Goal: Check status: Check status

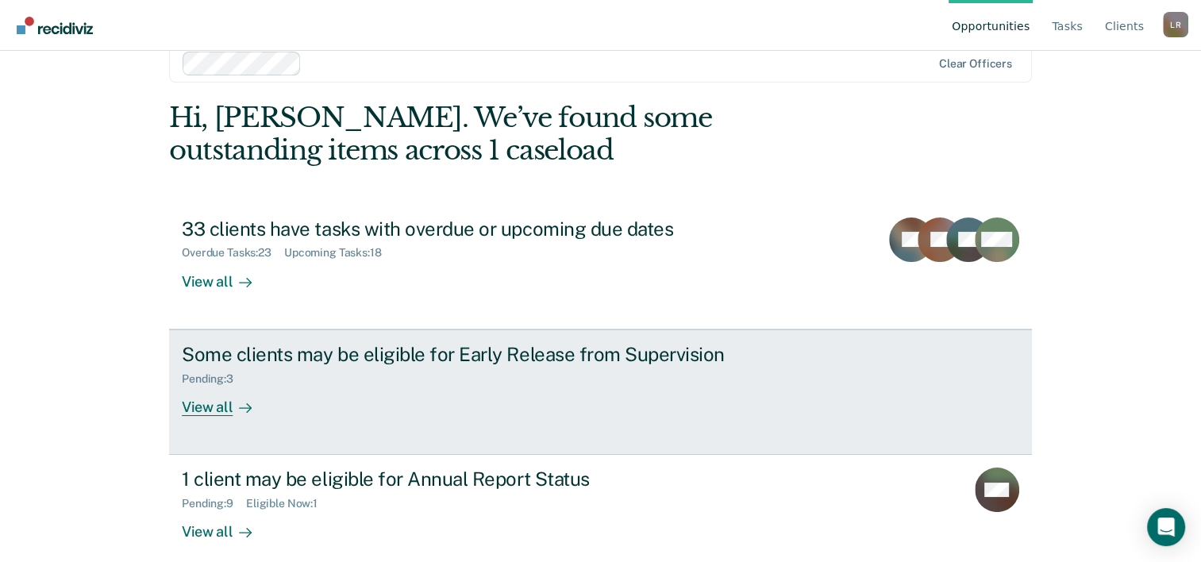
scroll to position [48, 0]
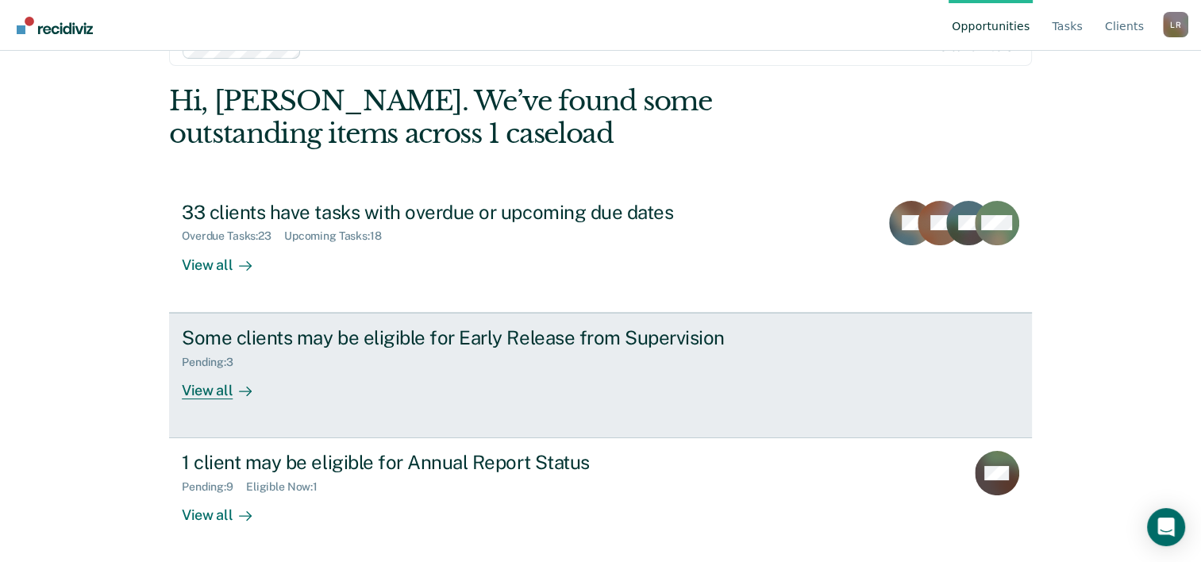
click at [210, 386] on div "View all" at bounding box center [226, 383] width 89 height 31
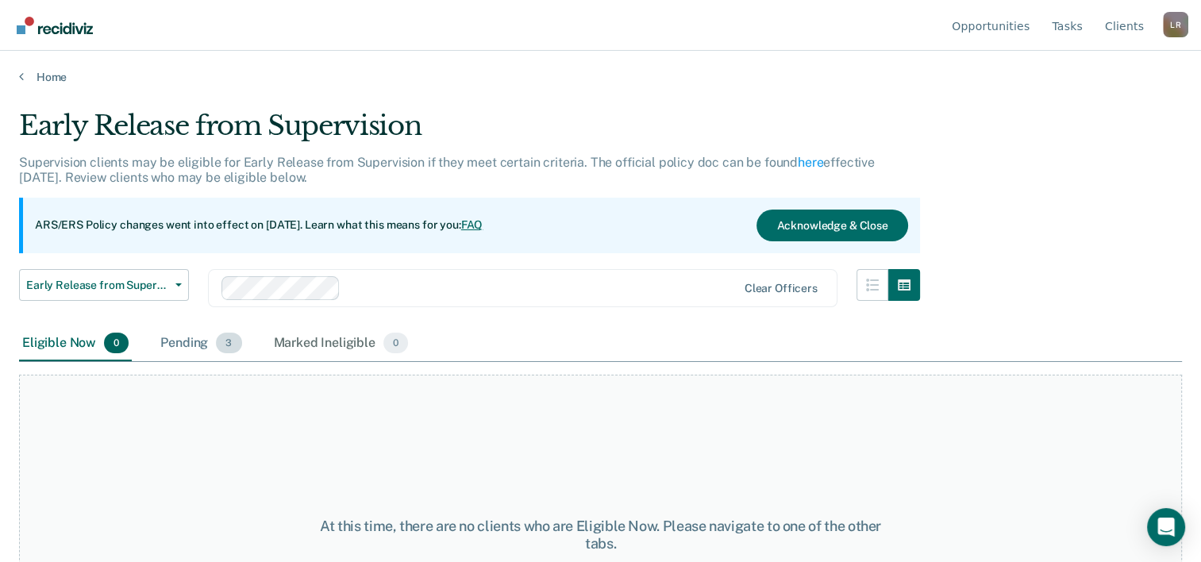
click at [184, 341] on div "Pending 3" at bounding box center [200, 343] width 87 height 35
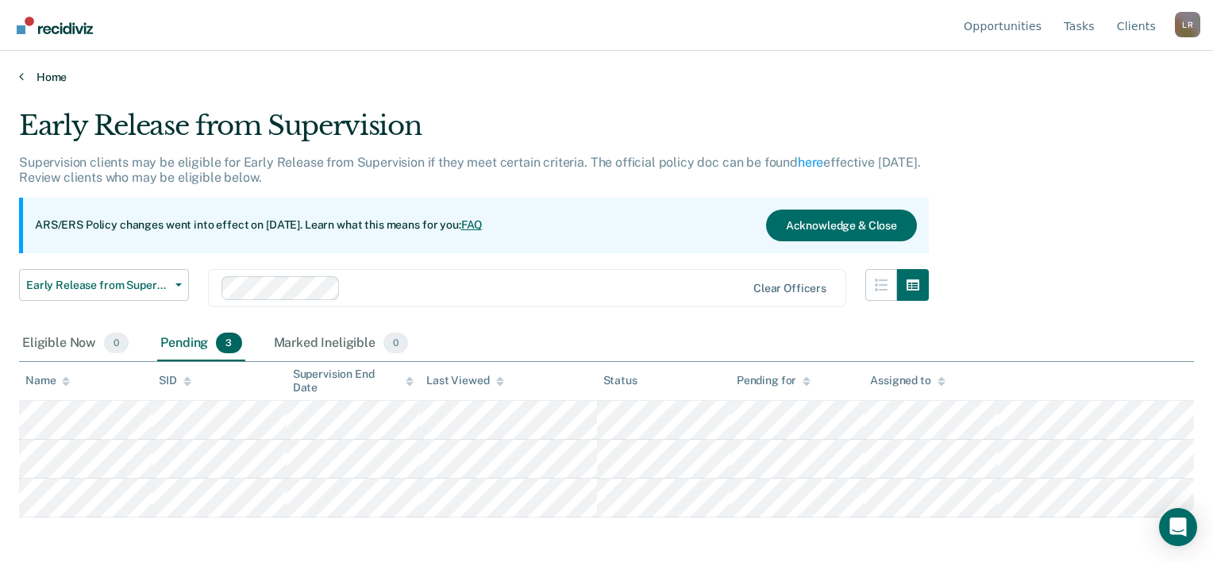
click at [45, 76] on link "Home" at bounding box center [606, 77] width 1175 height 14
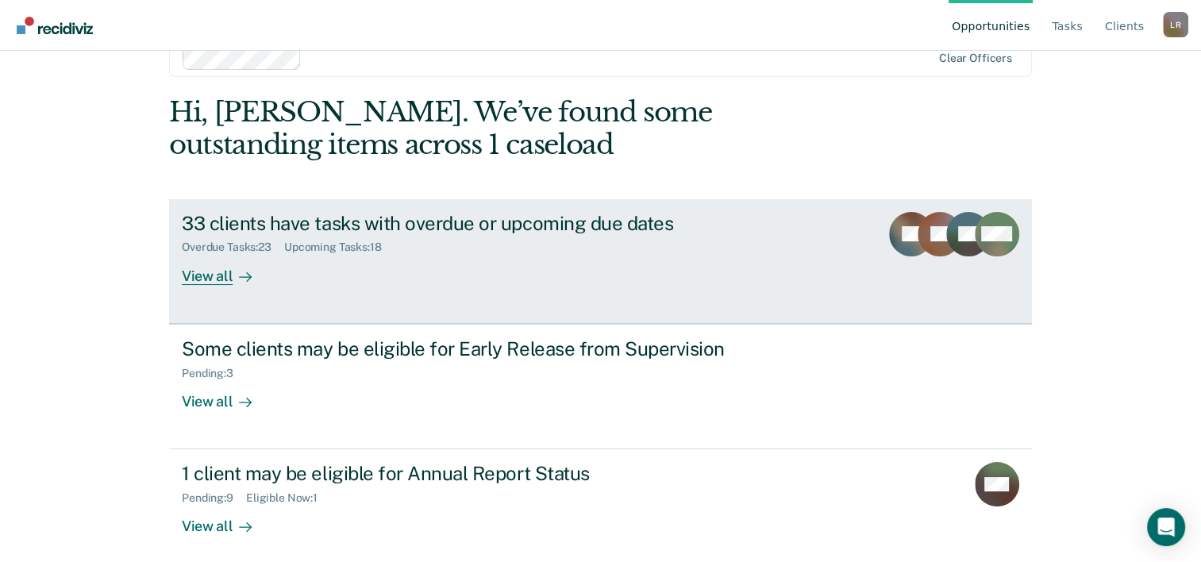
scroll to position [48, 0]
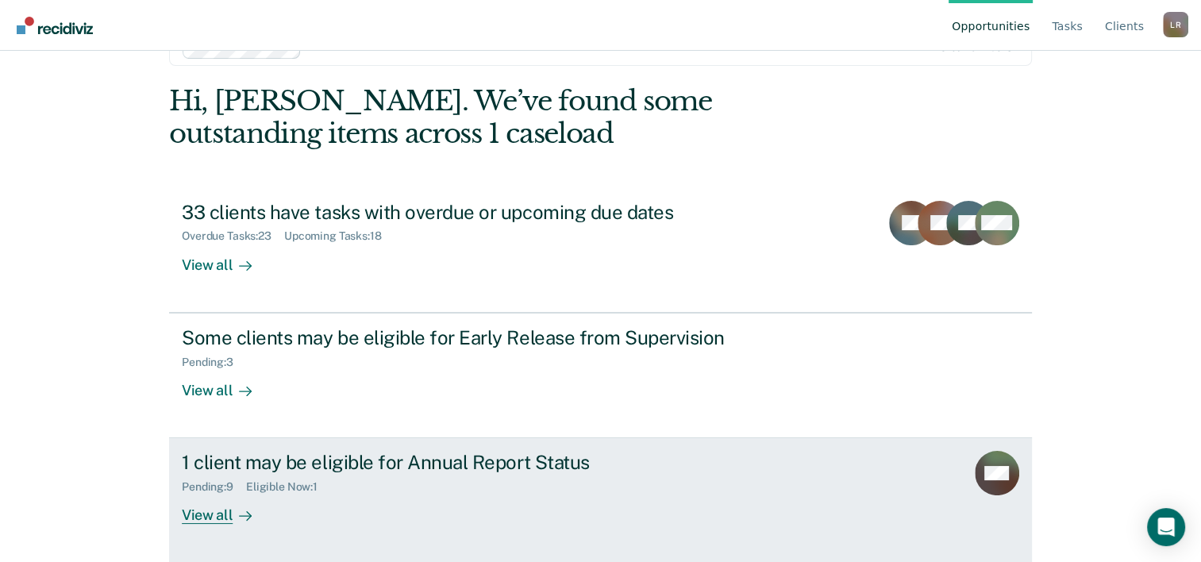
click at [213, 508] on div "View all" at bounding box center [226, 509] width 89 height 31
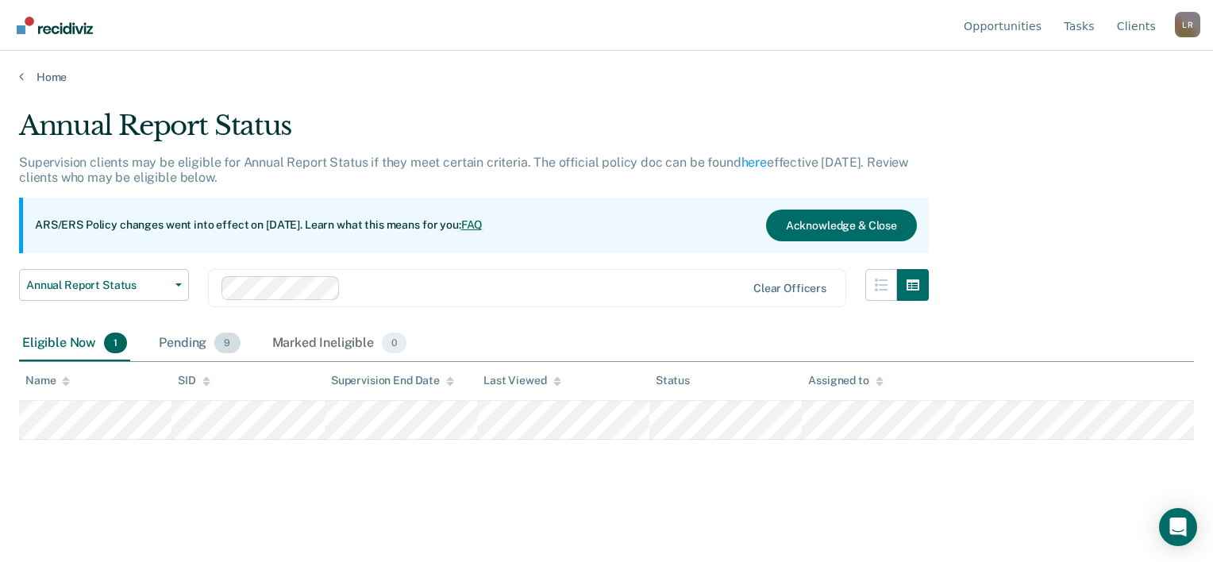
click at [196, 341] on div "Pending 9" at bounding box center [199, 343] width 87 height 35
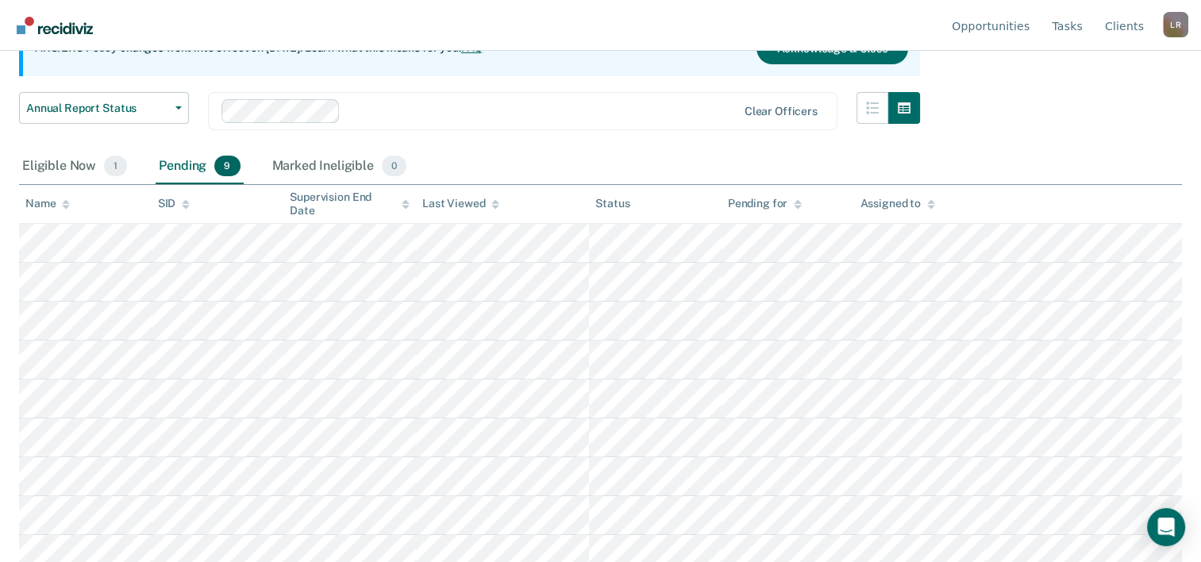
scroll to position [187, 0]
